Goal: Task Accomplishment & Management: Complete application form

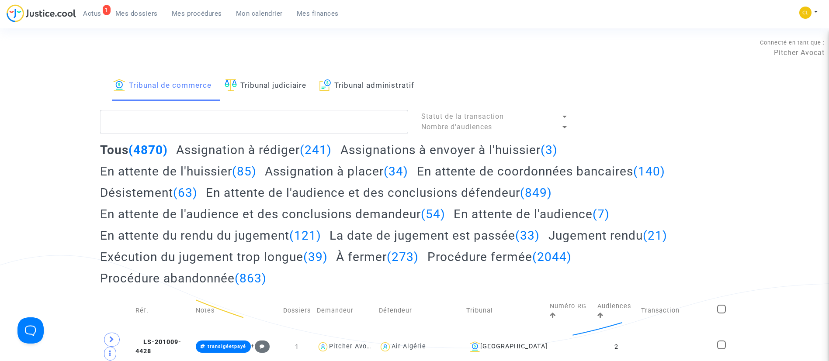
click at [270, 13] on span "Mon calendrier" at bounding box center [259, 14] width 47 height 8
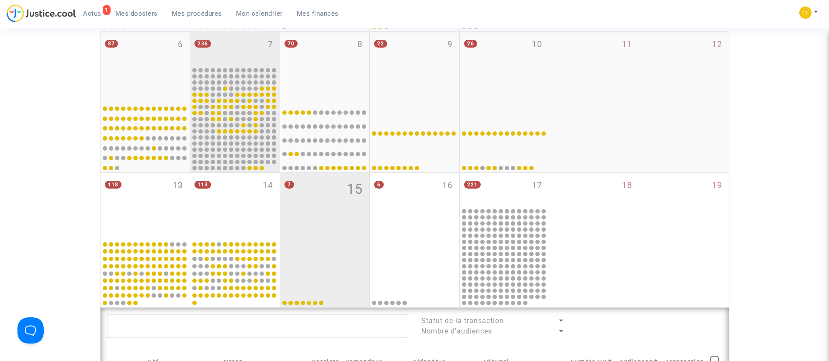
scroll to position [262, 0]
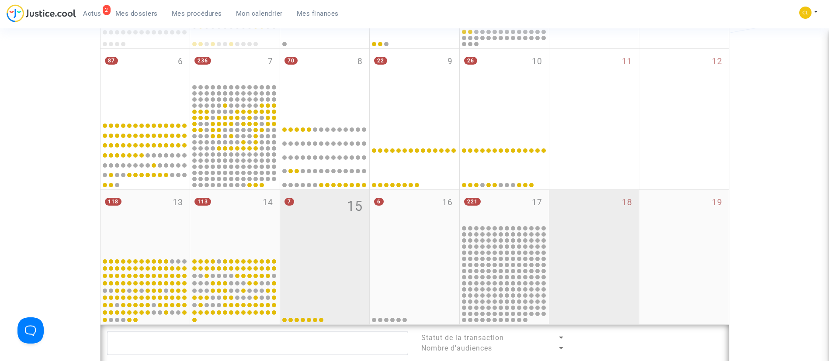
click at [635, 273] on div "18" at bounding box center [594, 257] width 90 height 135
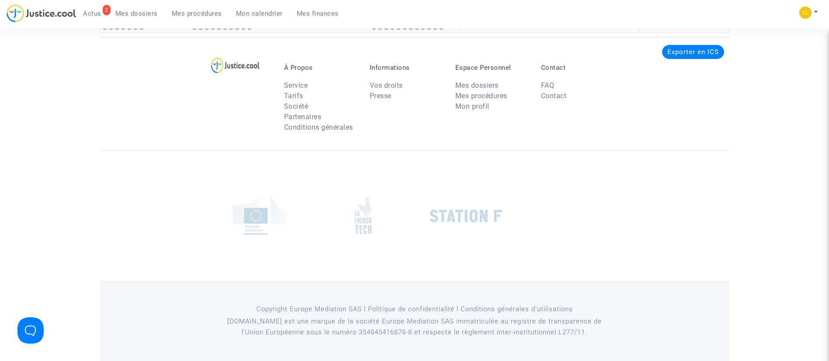
scroll to position [451, 0]
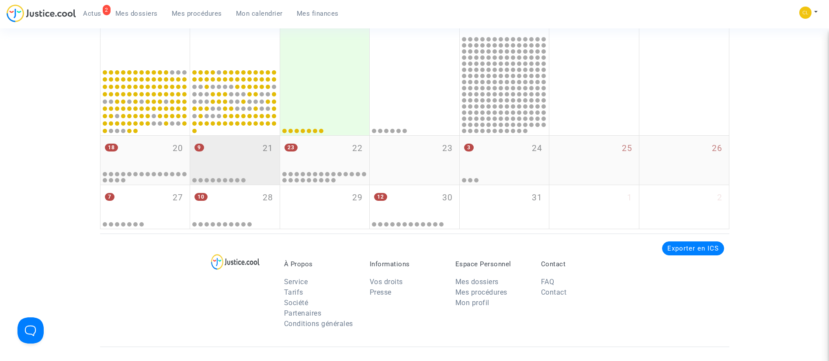
drag, startPoint x: 250, startPoint y: 163, endPoint x: 240, endPoint y: 166, distance: 10.8
click at [252, 162] on div "9 21" at bounding box center [235, 153] width 90 height 34
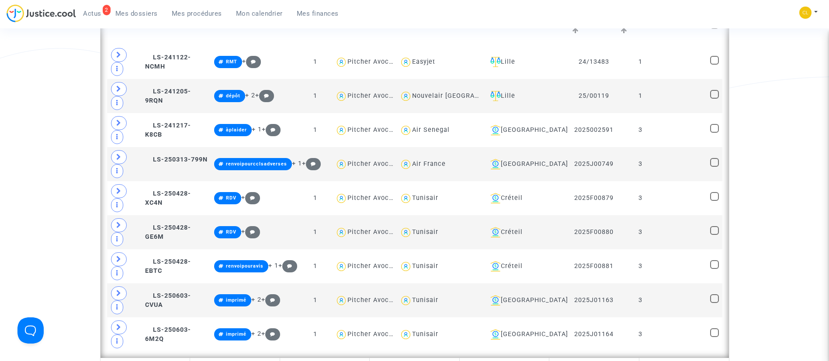
scroll to position [648, 0]
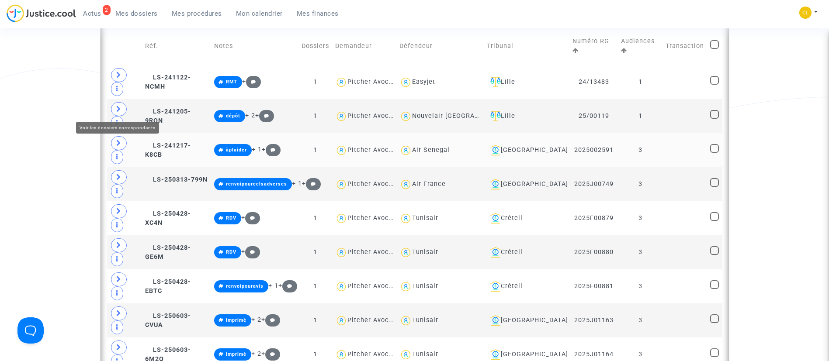
click at [121, 136] on span at bounding box center [119, 143] width 16 height 14
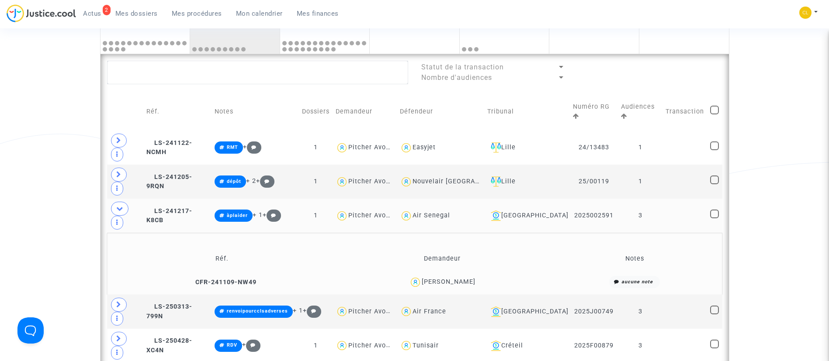
scroll to position [451, 0]
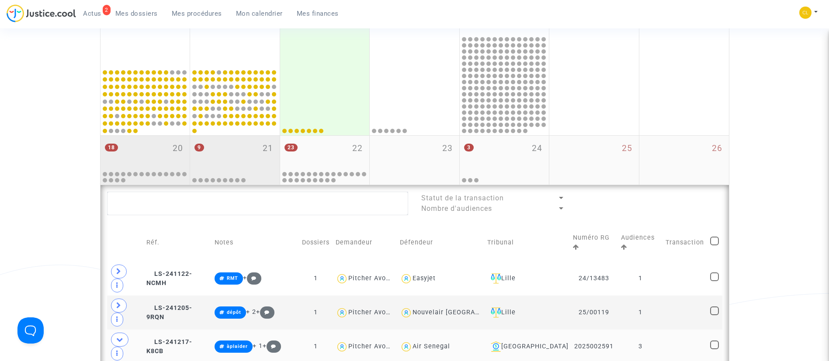
click at [172, 151] on div "18 20" at bounding box center [145, 153] width 90 height 34
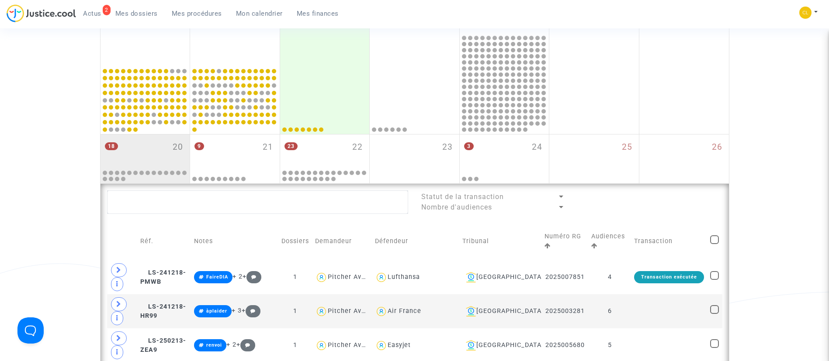
scroll to position [451, 0]
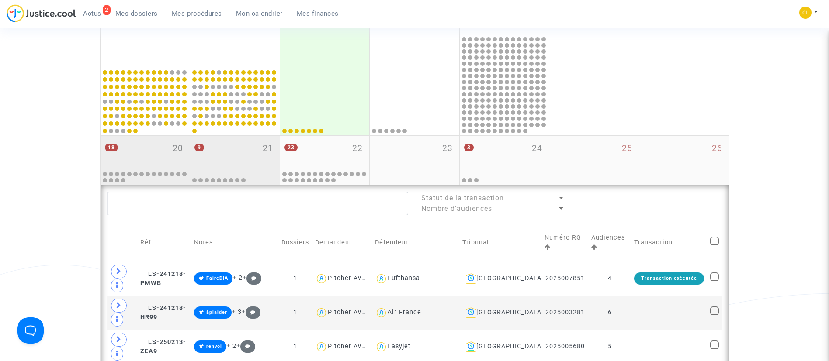
click at [248, 146] on div "9 21" at bounding box center [235, 153] width 90 height 34
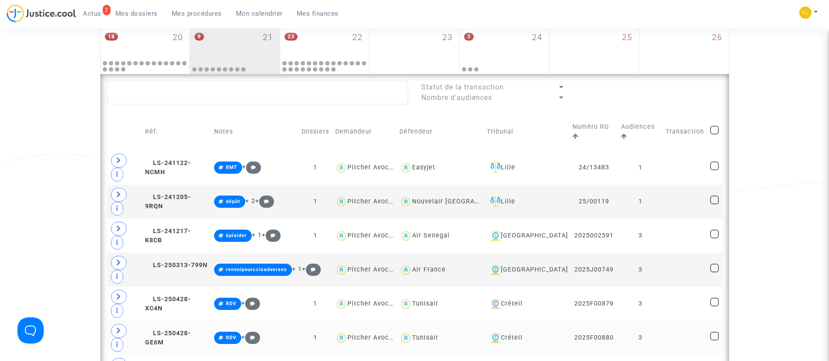
scroll to position [582, 0]
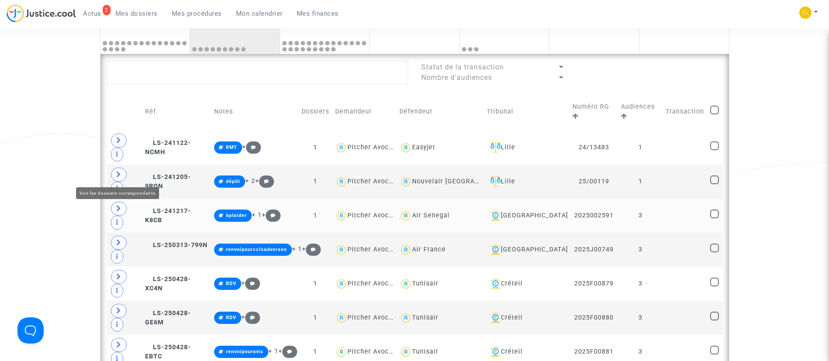
click at [117, 205] on icon at bounding box center [118, 208] width 5 height 7
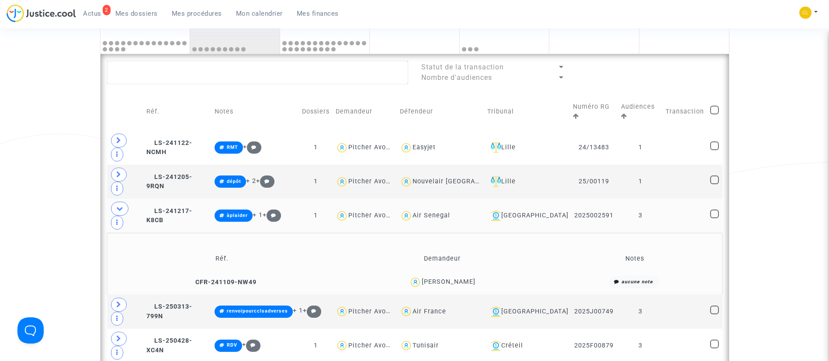
click at [652, 205] on td "3" at bounding box center [640, 216] width 45 height 34
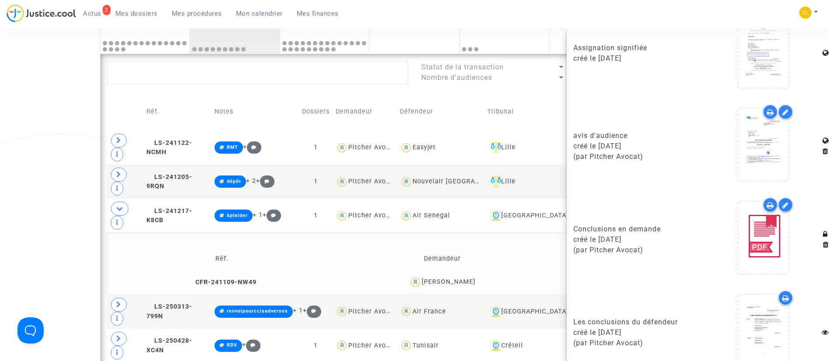
scroll to position [777, 0]
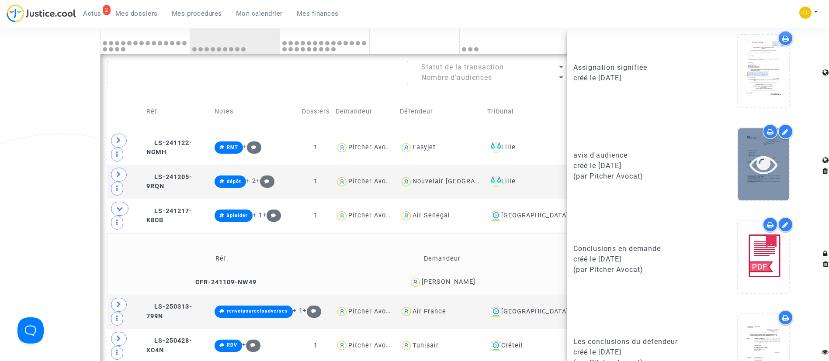
click at [778, 163] on div at bounding box center [763, 164] width 51 height 28
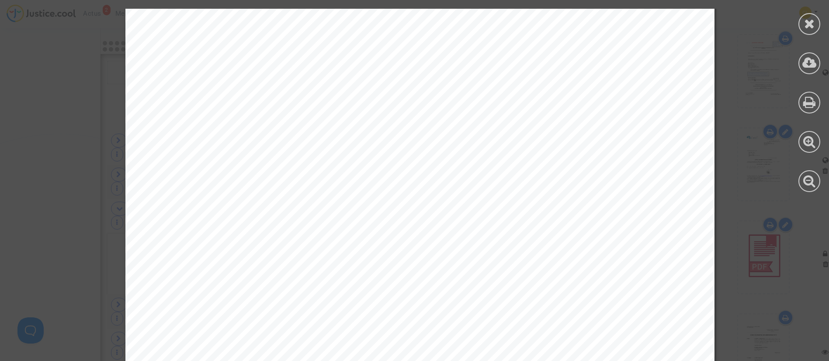
scroll to position [197, 0]
click at [806, 20] on icon at bounding box center [809, 23] width 11 height 13
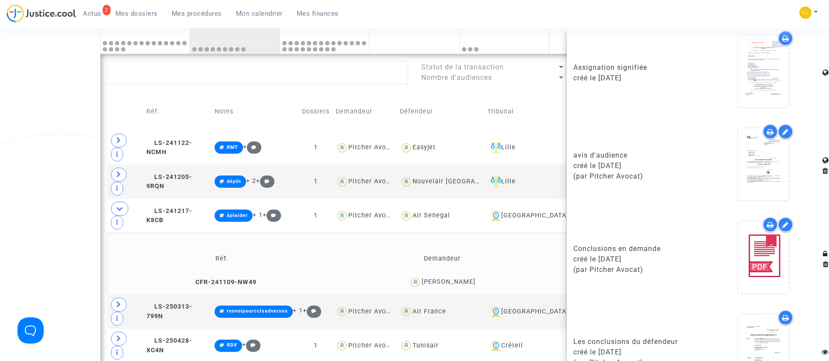
click at [387, 233] on td "Réf. Demandeur Notes CFR-241109-NW49 [PERSON_NAME] aucune note" at bounding box center [414, 264] width 615 height 62
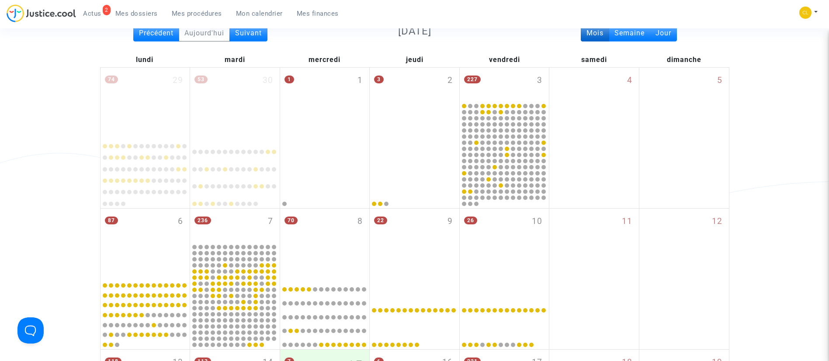
scroll to position [0, 0]
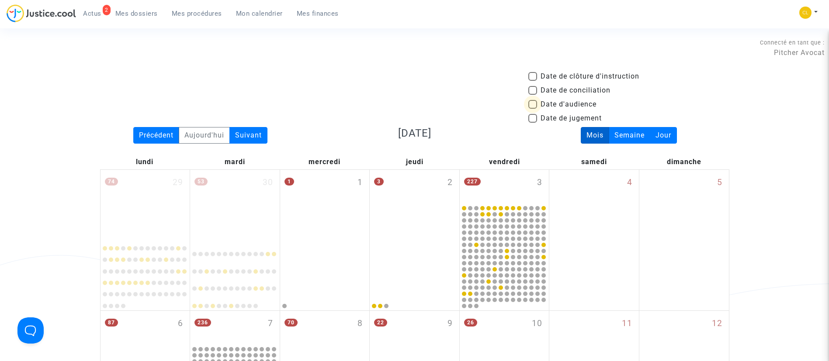
click at [552, 104] on span "Date d'audience" at bounding box center [568, 104] width 56 height 10
click at [532, 109] on input "Date d'audience" at bounding box center [532, 109] width 0 height 0
checkbox input "true"
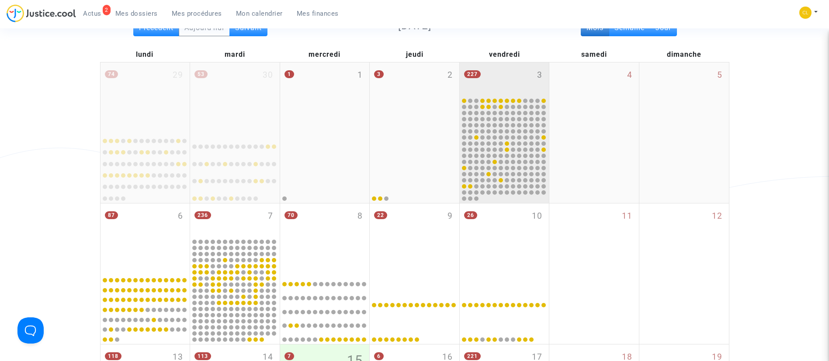
scroll to position [160, 0]
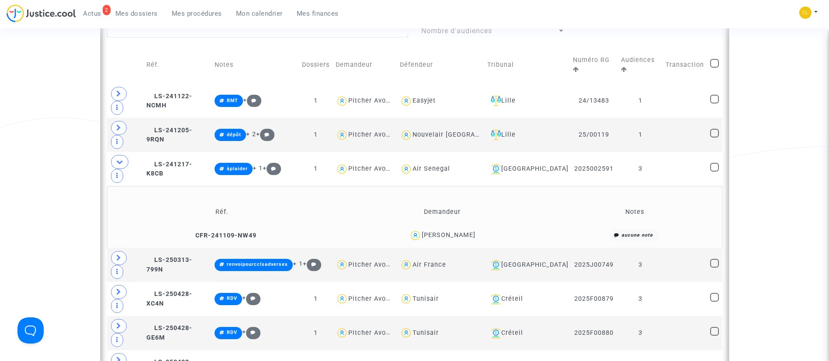
scroll to position [598, 0]
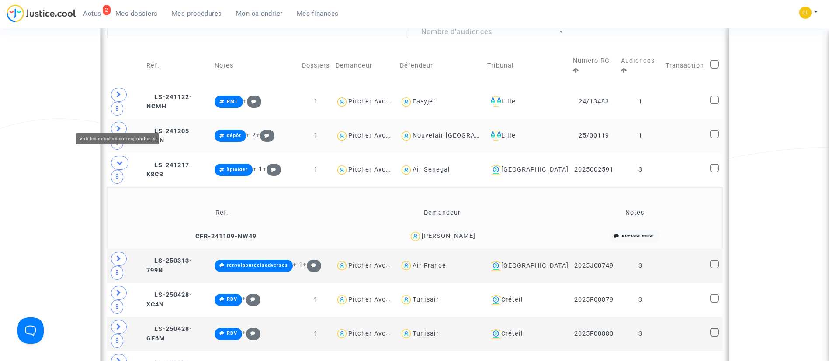
click at [119, 125] on icon at bounding box center [118, 128] width 5 height 7
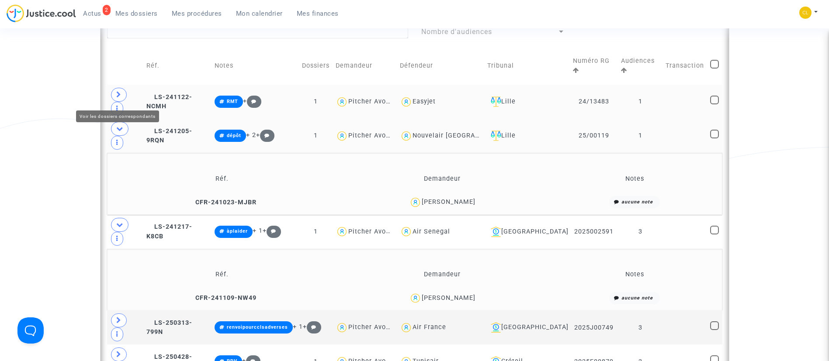
click at [112, 98] on span at bounding box center [119, 95] width 16 height 14
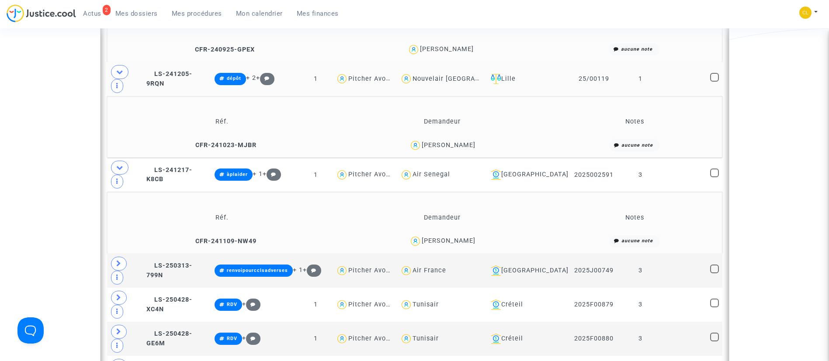
scroll to position [715, 0]
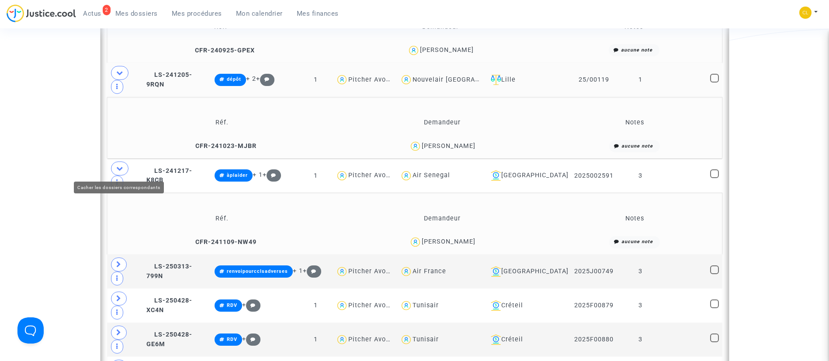
click at [121, 164] on span at bounding box center [119, 169] width 17 height 14
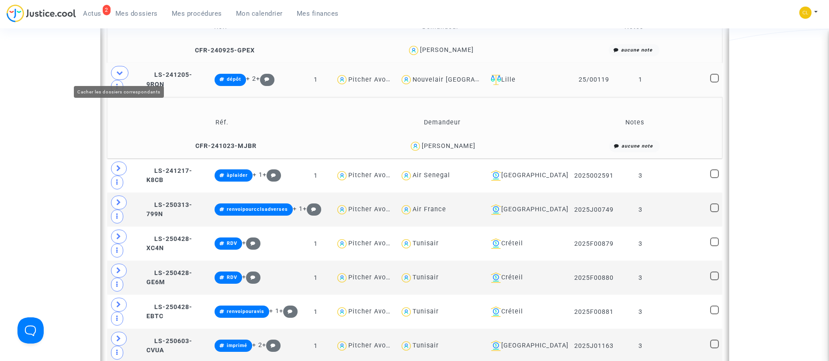
click at [113, 68] on span at bounding box center [119, 73] width 17 height 14
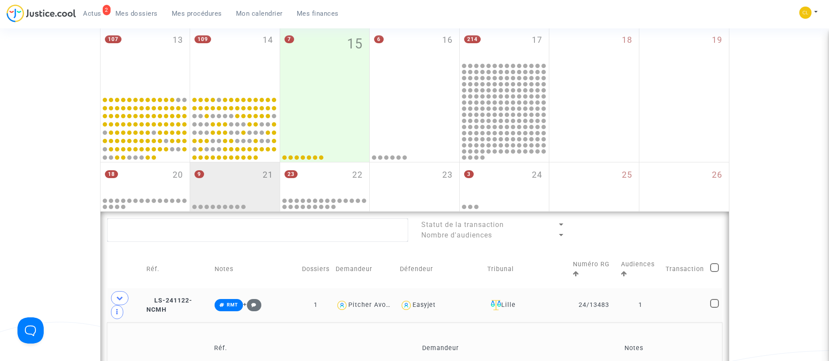
scroll to position [416, 0]
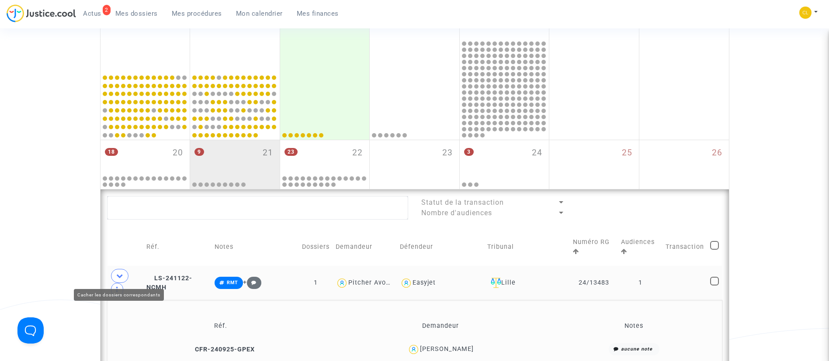
click at [116, 271] on span at bounding box center [119, 276] width 17 height 14
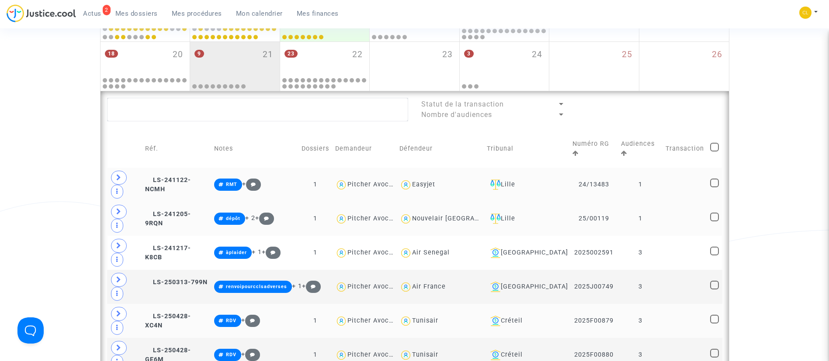
scroll to position [501, 0]
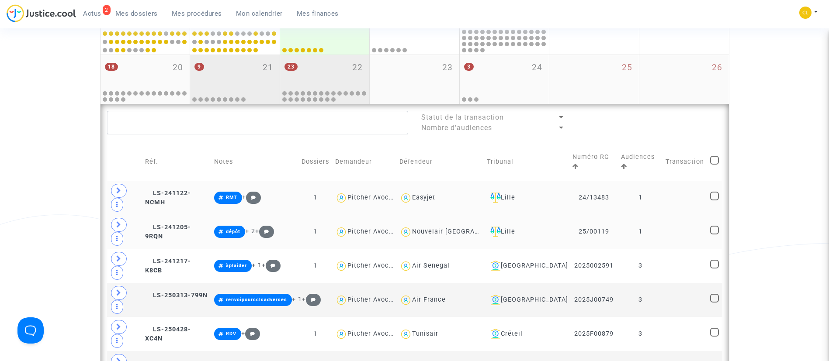
click at [328, 77] on div "23 22" at bounding box center [325, 72] width 90 height 34
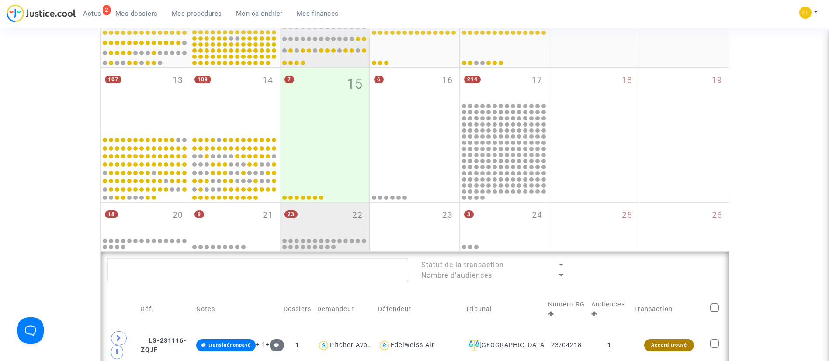
scroll to position [355, 0]
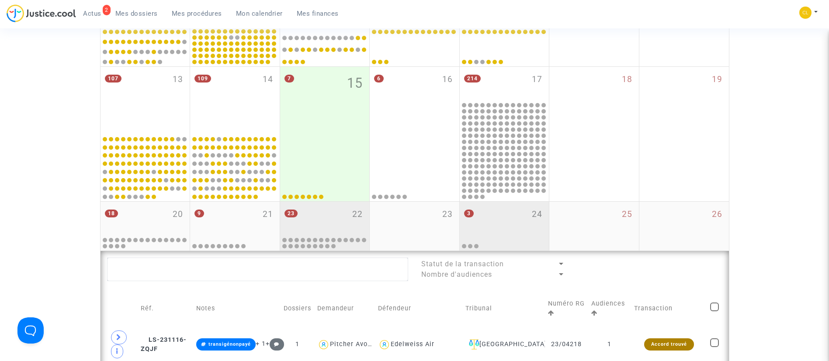
click at [494, 214] on div "3 24" at bounding box center [504, 219] width 90 height 34
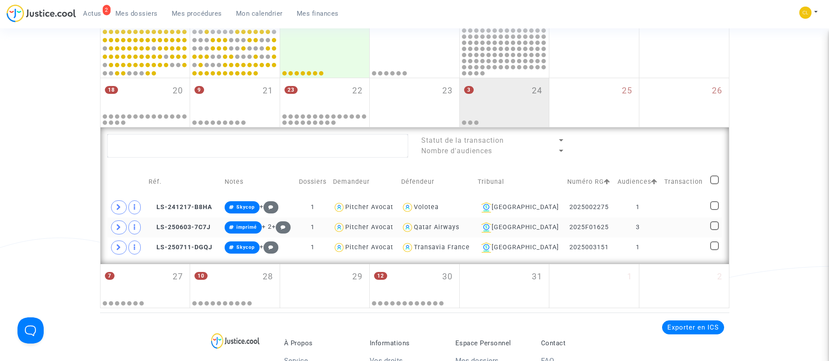
scroll to position [479, 0]
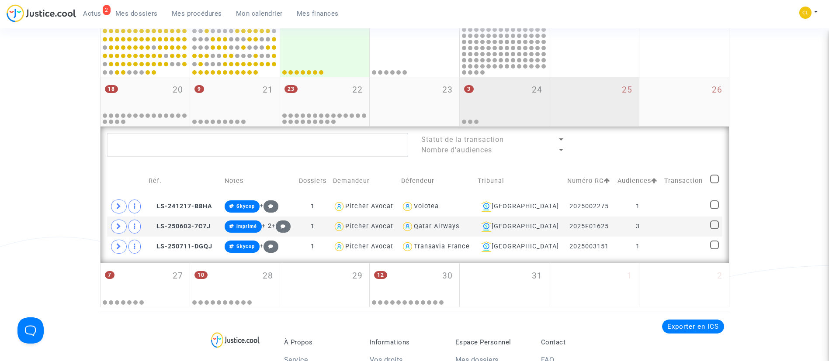
click at [574, 92] on div "25" at bounding box center [594, 101] width 90 height 49
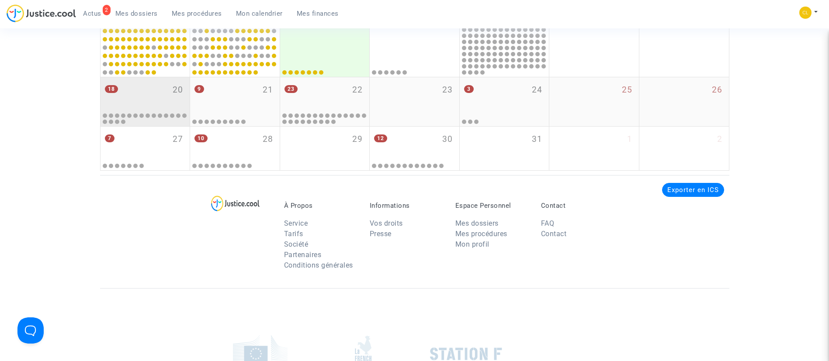
click at [140, 84] on div "18 20" at bounding box center [145, 94] width 90 height 34
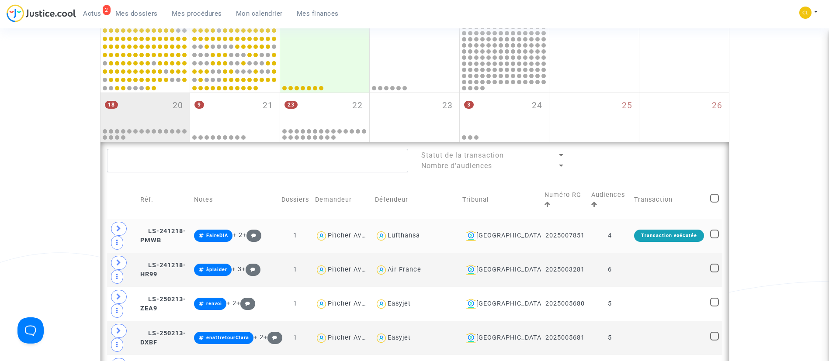
scroll to position [465, 0]
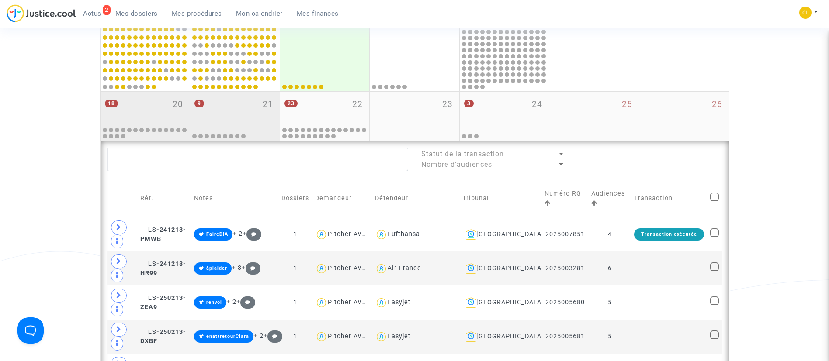
click at [234, 121] on div "9 21" at bounding box center [235, 109] width 90 height 34
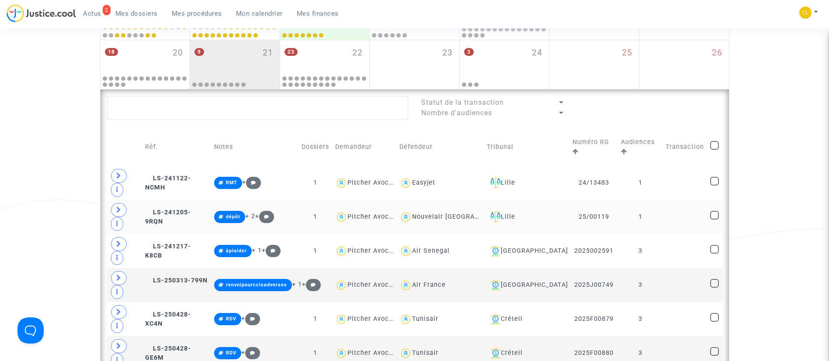
scroll to position [516, 0]
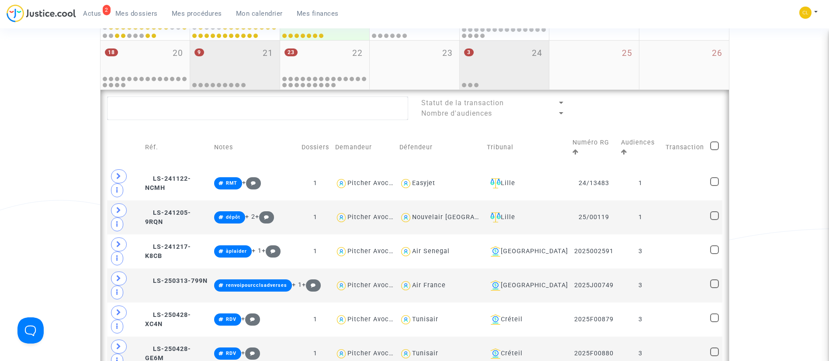
click at [517, 72] on div "3 24" at bounding box center [504, 58] width 90 height 34
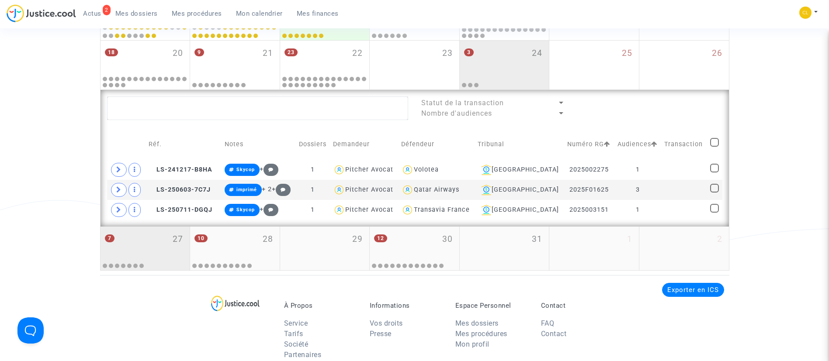
click at [159, 242] on div "7 27" at bounding box center [145, 244] width 90 height 34
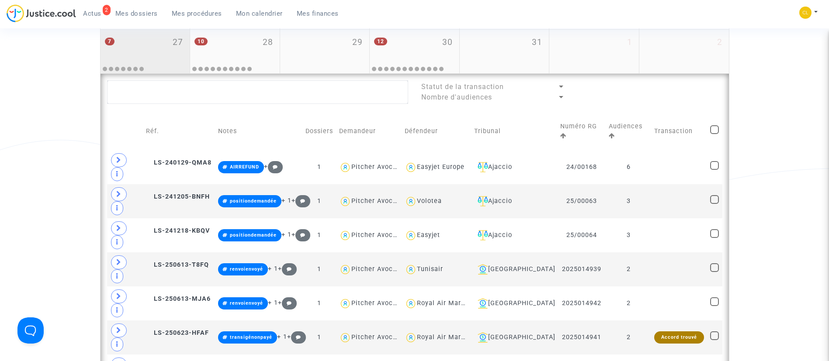
scroll to position [576, 0]
click at [652, 152] on td at bounding box center [679, 168] width 56 height 34
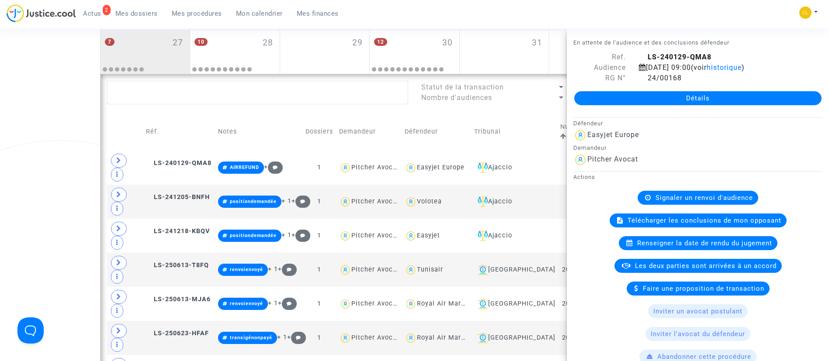
click at [275, 126] on td "Notes" at bounding box center [258, 132] width 87 height 38
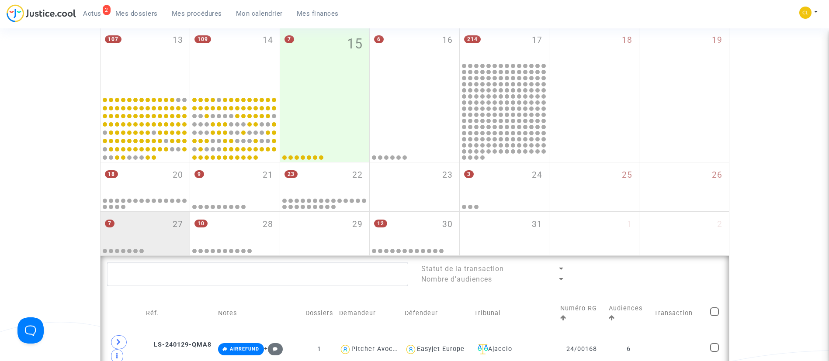
scroll to position [383, 0]
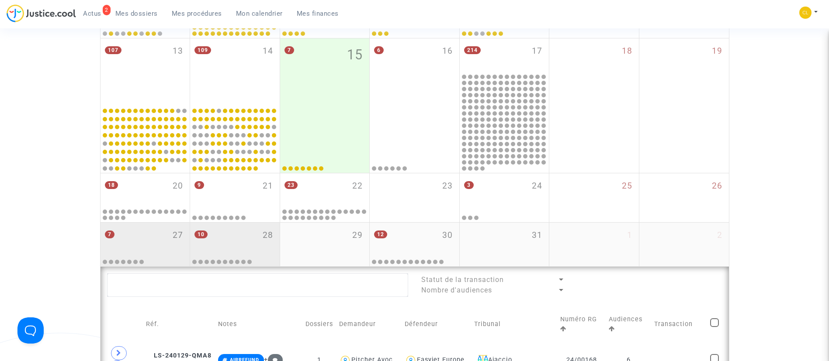
click at [253, 243] on div "10 28" at bounding box center [235, 240] width 90 height 34
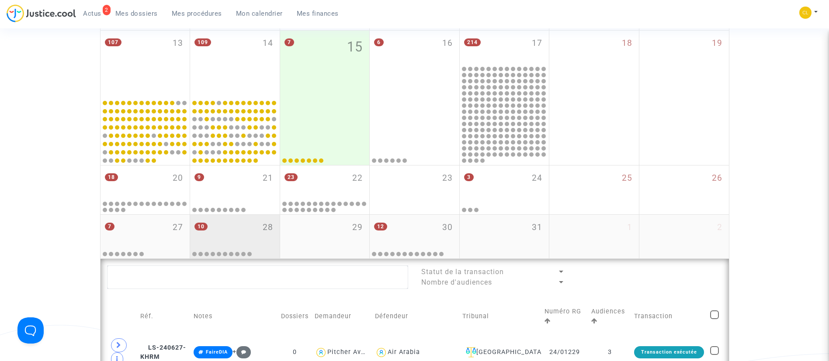
scroll to position [377, 0]
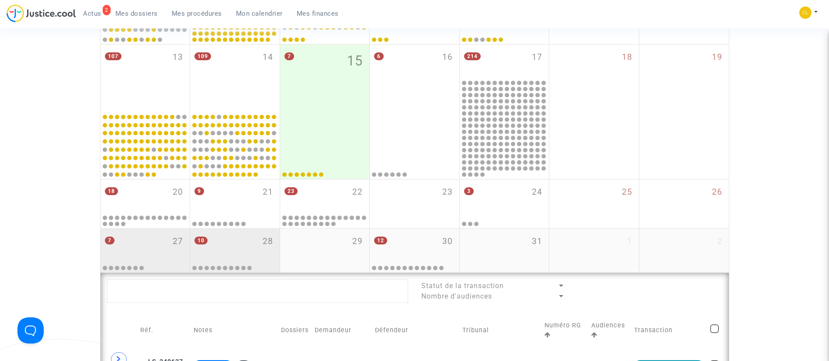
click at [163, 242] on div "7 27" at bounding box center [145, 246] width 90 height 34
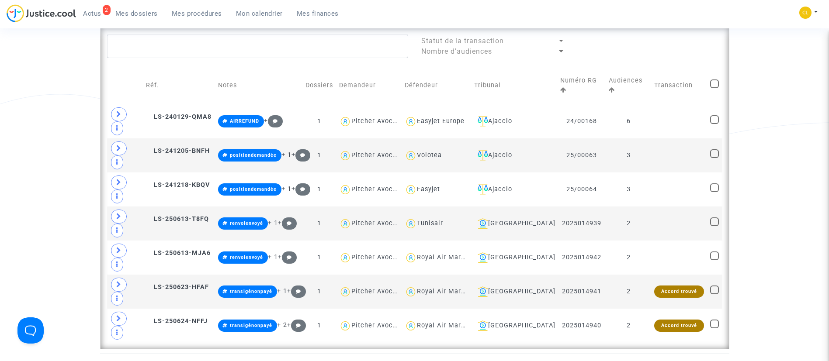
scroll to position [623, 0]
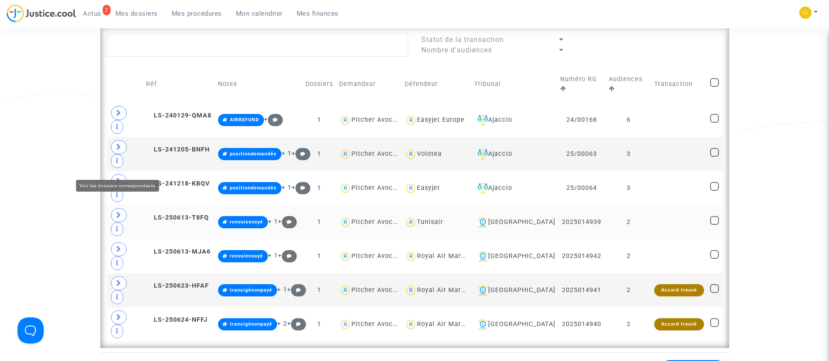
click at [117, 212] on icon at bounding box center [118, 215] width 5 height 7
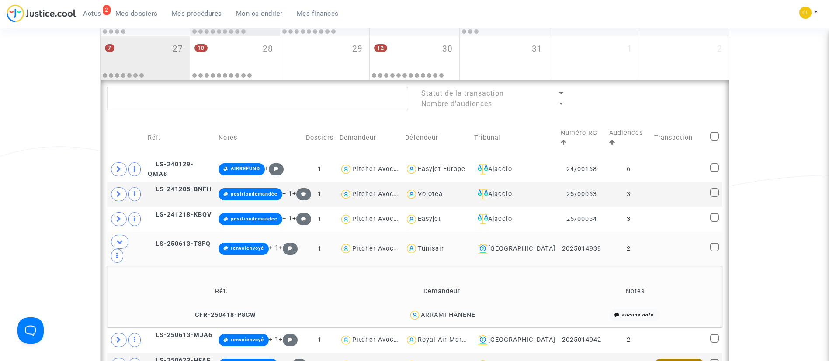
scroll to position [570, 0]
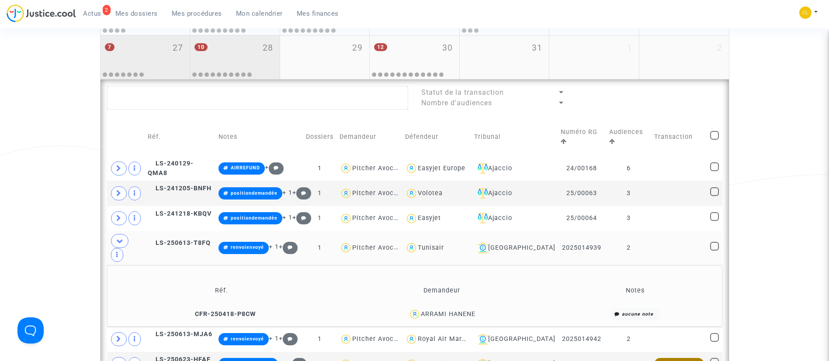
click at [226, 62] on div "10 28" at bounding box center [235, 52] width 90 height 34
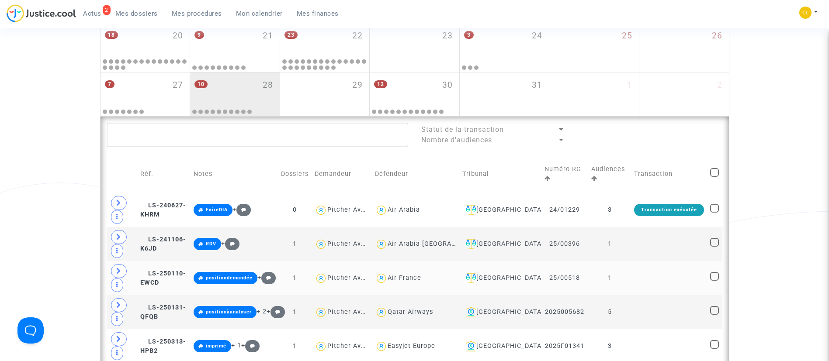
scroll to position [536, 0]
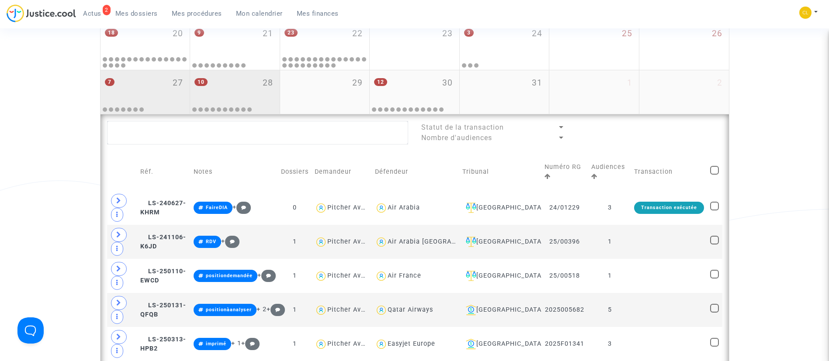
click at [162, 97] on div "7 27" at bounding box center [145, 87] width 90 height 34
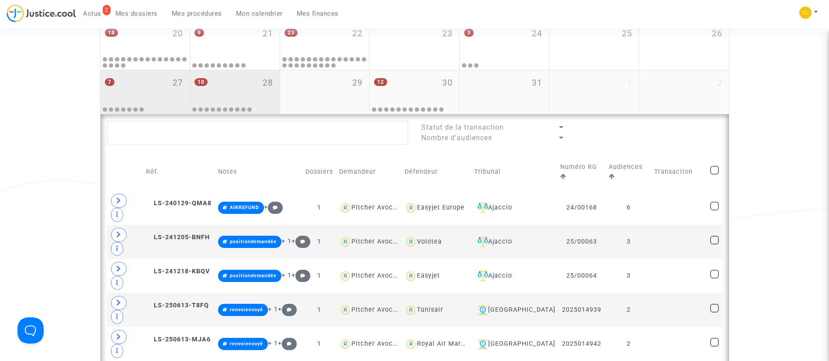
click at [245, 87] on div "10 28" at bounding box center [235, 87] width 90 height 34
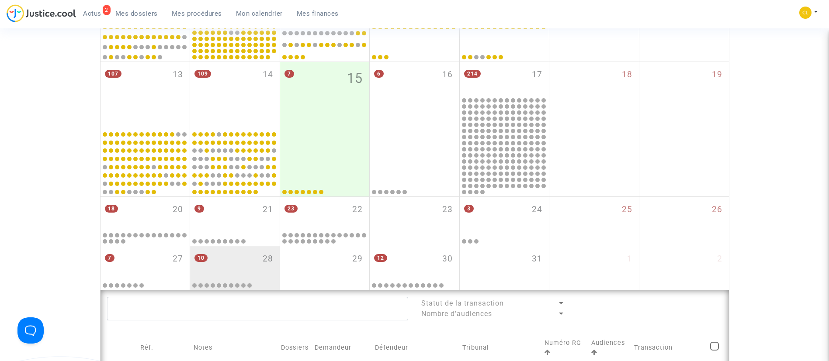
scroll to position [357, 0]
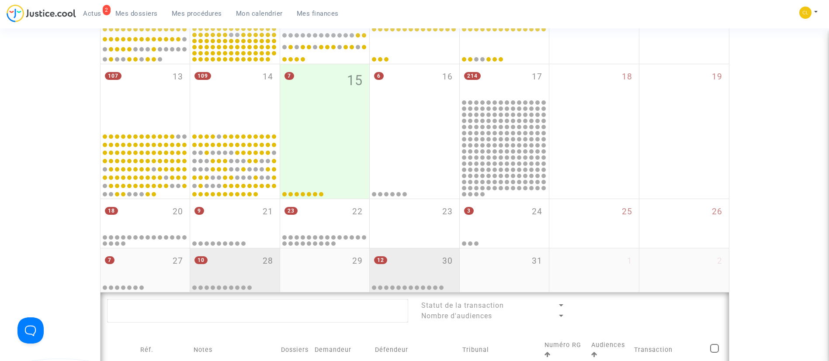
click at [418, 255] on div "12 30" at bounding box center [415, 266] width 90 height 34
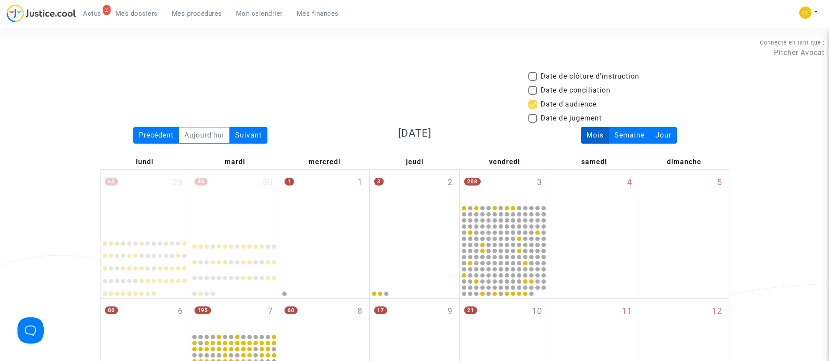
drag, startPoint x: 193, startPoint y: 15, endPoint x: 193, endPoint y: 36, distance: 21.0
click at [193, 15] on span "Mes procédures" at bounding box center [197, 14] width 50 height 8
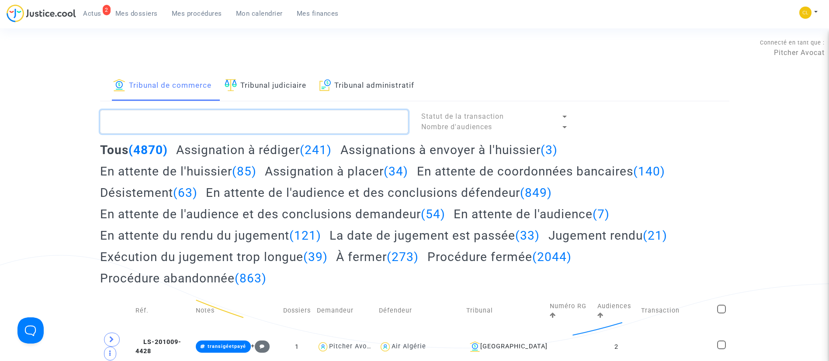
click at [210, 116] on textarea at bounding box center [254, 122] width 308 height 24
click at [244, 86] on link "Tribunal judiciaire" at bounding box center [266, 86] width 82 height 30
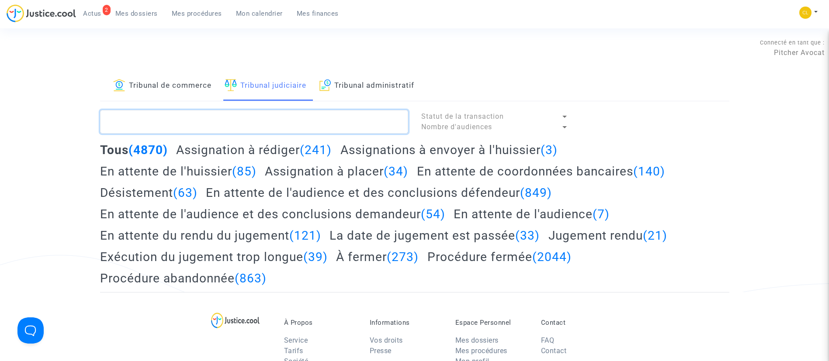
click at [247, 126] on textarea at bounding box center [254, 122] width 308 height 24
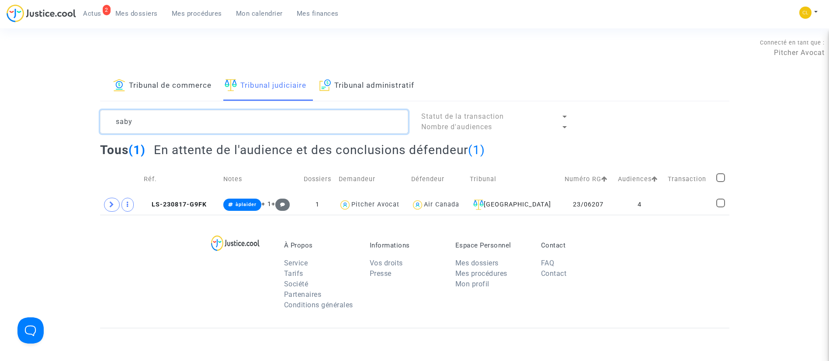
type textarea "saby"
click at [643, 193] on td "Audiences" at bounding box center [640, 179] width 50 height 31
click at [665, 204] on td at bounding box center [688, 205] width 48 height 20
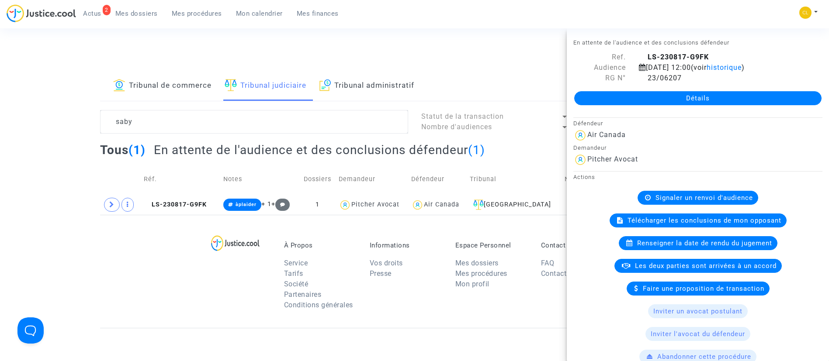
click at [720, 263] on span "Les deux parties sont arrivées à un accord" at bounding box center [706, 266] width 142 height 8
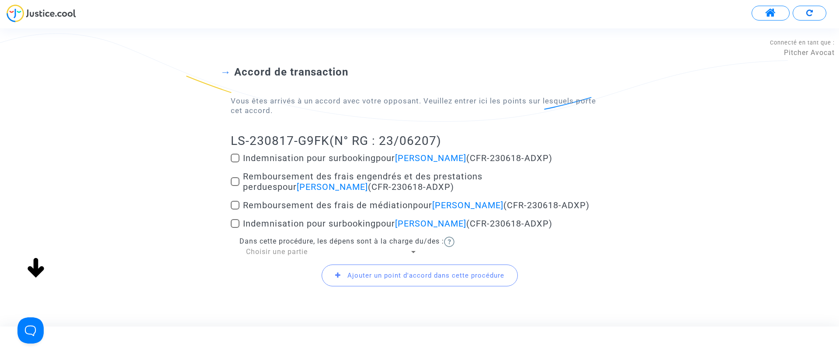
scroll to position [78, 0]
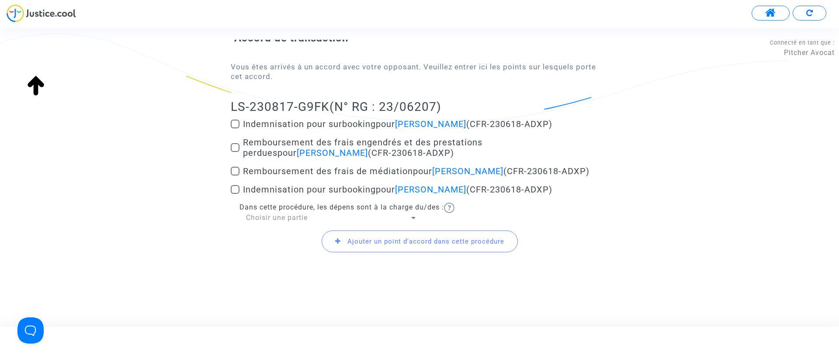
click at [328, 184] on span "Indemnisation pour surbooking pour [PERSON_NAME] (CFR-230618-ADXP)" at bounding box center [397, 189] width 309 height 10
click at [235, 194] on input "Indemnisation pour surbooking pour [PERSON_NAME] (CFR-230618-ADXP)" at bounding box center [235, 194] width 0 height 0
checkbox input "true"
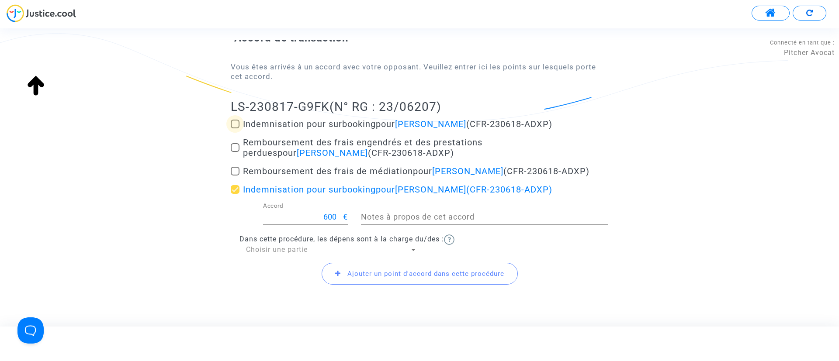
click at [341, 120] on span "Indemnisation pour surbooking pour [PERSON_NAME] (CFR-230618-ADXP)" at bounding box center [397, 124] width 309 height 10
click at [235, 128] on input "Indemnisation pour surbooking pour [PERSON_NAME] (CFR-230618-ADXP)" at bounding box center [235, 128] width 0 height 0
checkbox input "true"
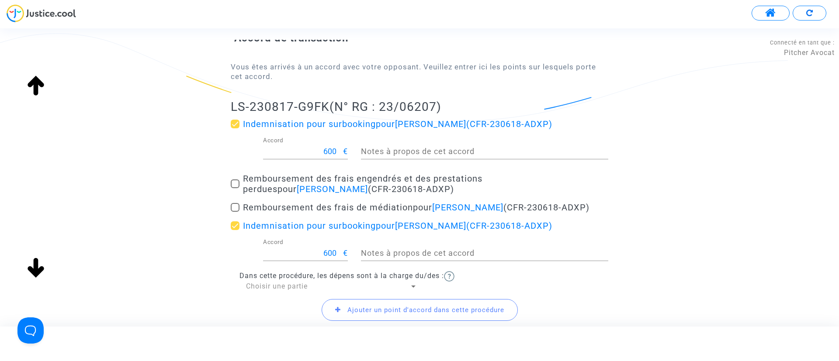
click at [299, 288] on span "Choisir une partie" at bounding box center [277, 286] width 62 height 8
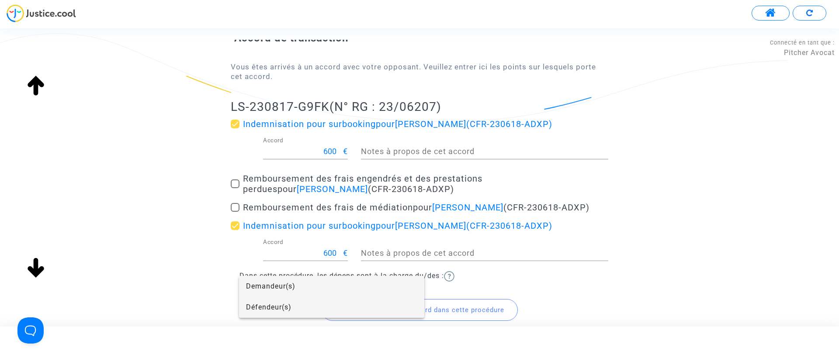
click at [296, 304] on span "Défendeur(s)" at bounding box center [331, 307] width 171 height 21
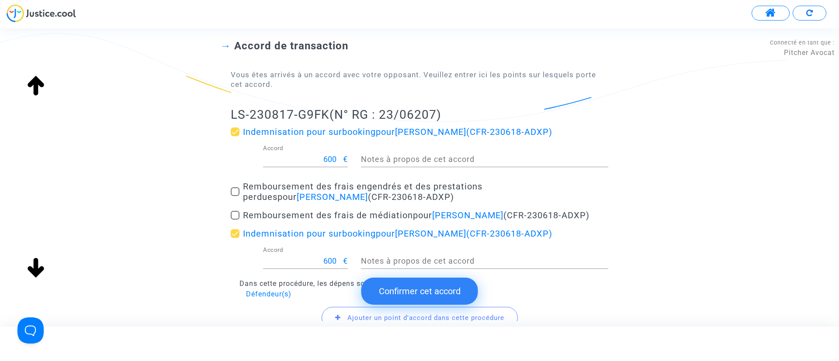
scroll to position [147, 0]
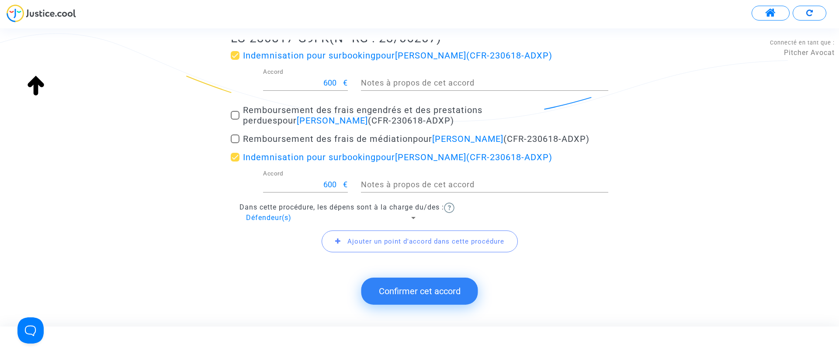
click at [408, 228] on div "Ajouter un point d'accord dans cette procédure" at bounding box center [419, 242] width 377 height 38
click at [416, 245] on span "Ajouter un point d'accord dans cette procédure" at bounding box center [419, 242] width 196 height 22
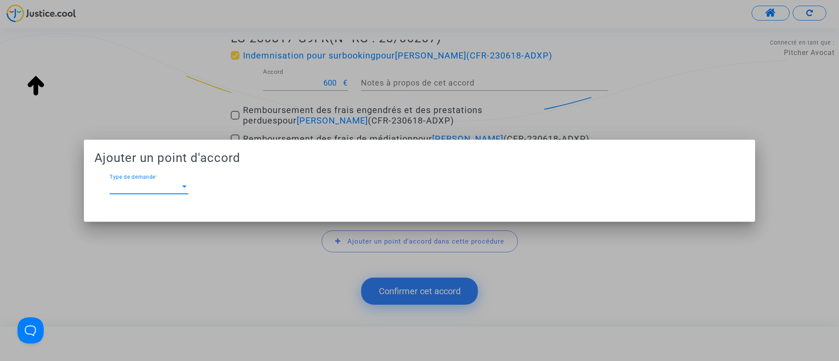
click at [185, 191] on div "Type de demande Type de demande *" at bounding box center [149, 184] width 79 height 20
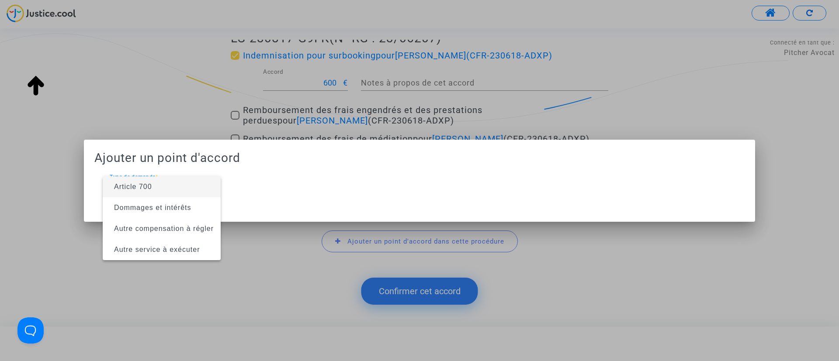
click at [185, 191] on span "Article 700" at bounding box center [162, 186] width 104 height 21
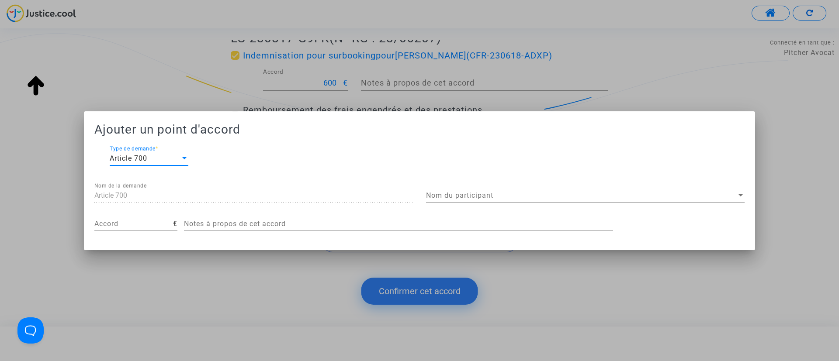
click at [156, 222] on input "Accord" at bounding box center [133, 224] width 79 height 8
type input "200"
click at [494, 196] on span "Nom du participant" at bounding box center [581, 196] width 311 height 8
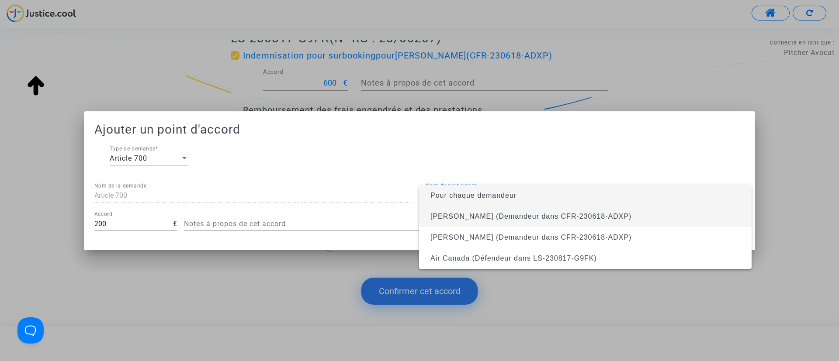
click at [502, 214] on span "[PERSON_NAME] (Demandeur dans CFR-230618-ADXP)" at bounding box center [530, 216] width 201 height 7
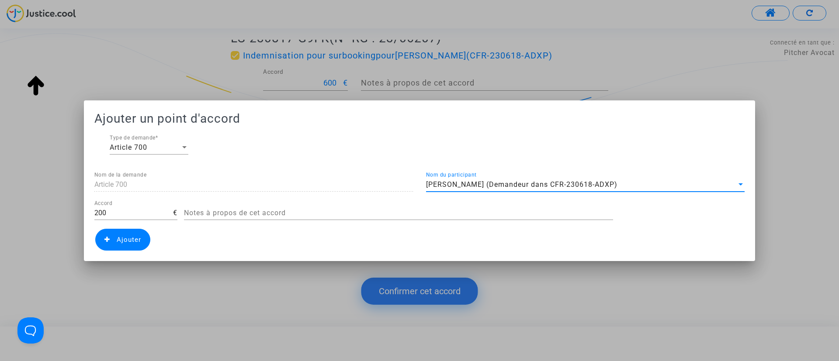
click at [131, 229] on span "Ajouter" at bounding box center [122, 240] width 55 height 22
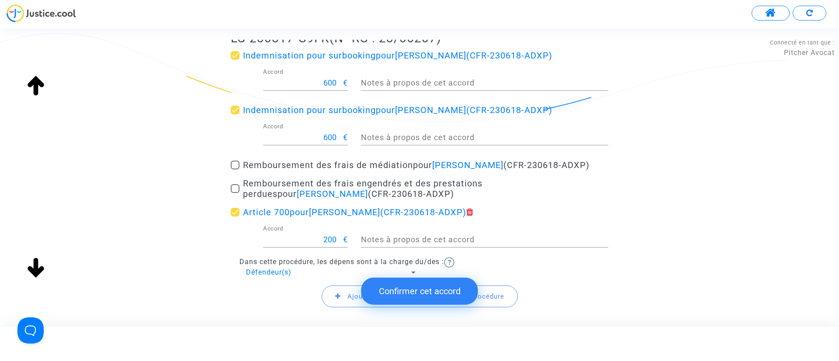
click at [432, 278] on button "Confirmer cet accord" at bounding box center [419, 291] width 117 height 27
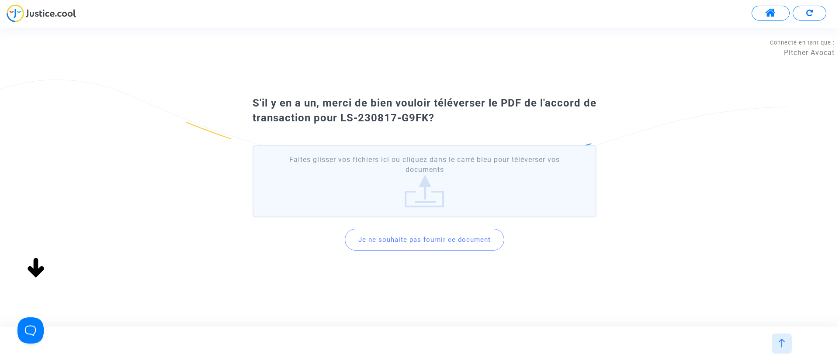
click at [403, 246] on button "Je ne souhaite pas fournir ce document" at bounding box center [424, 240] width 159 height 22
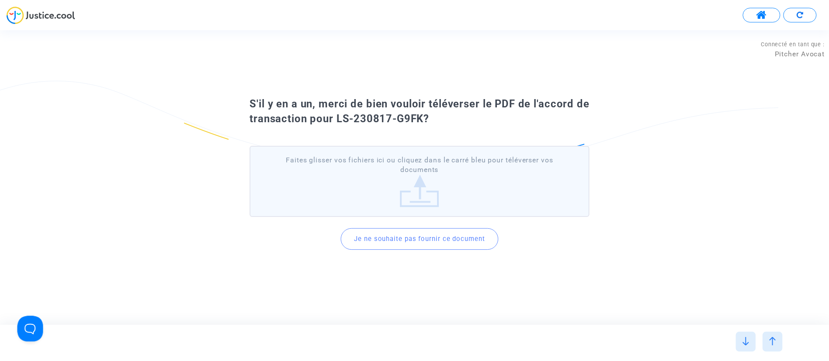
scroll to position [0, 0]
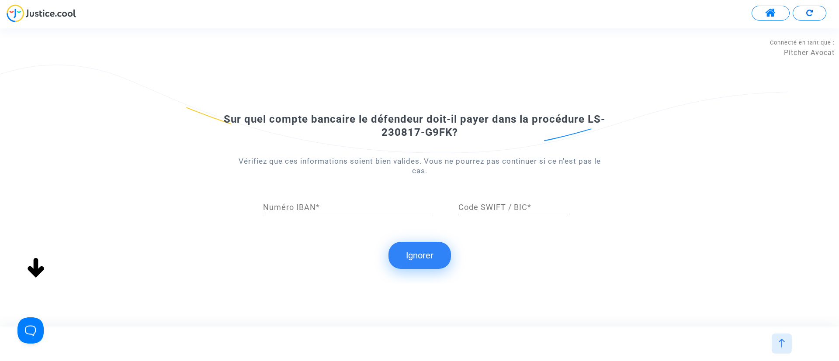
click at [416, 260] on button "Ignorer" at bounding box center [419, 255] width 62 height 27
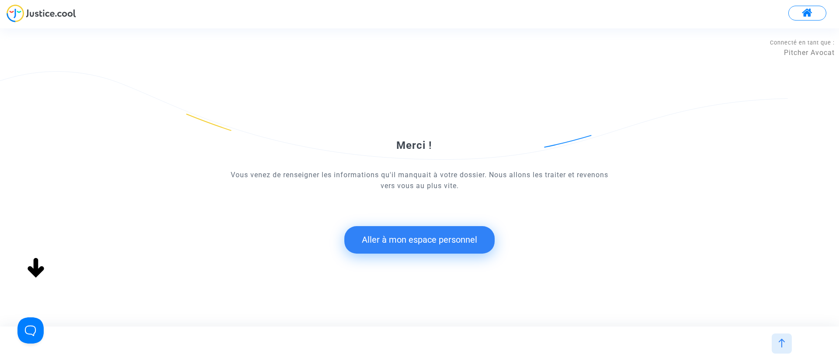
click at [427, 245] on button "Aller à mon espace personnel" at bounding box center [419, 239] width 150 height 27
